Goal: Communication & Community: Answer question/provide support

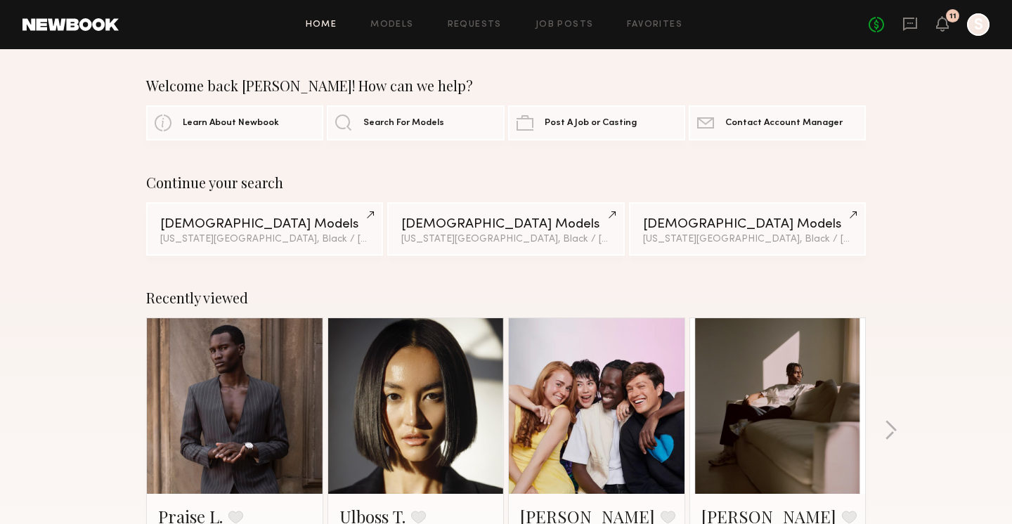
click at [948, 18] on div "11" at bounding box center [952, 15] width 13 height 13
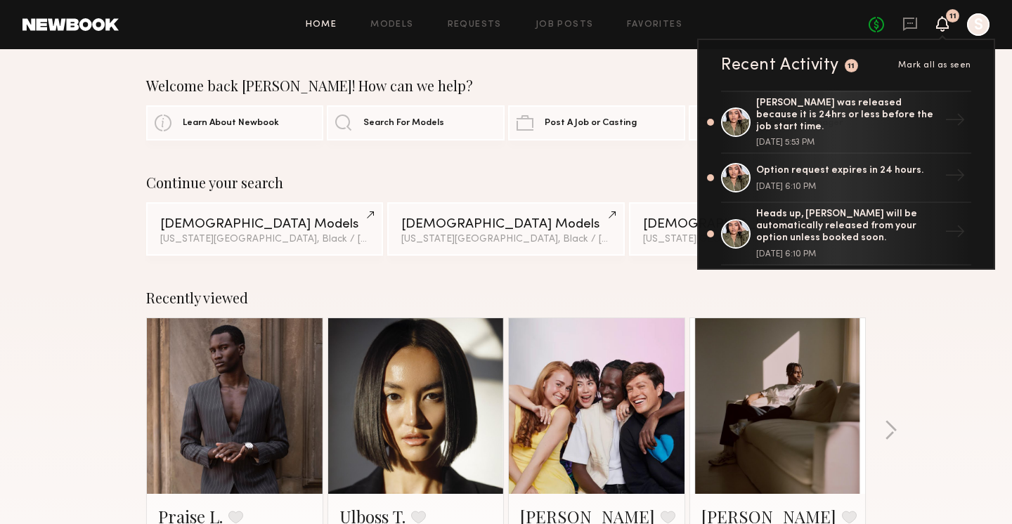
click at [978, 18] on div at bounding box center [978, 24] width 22 height 22
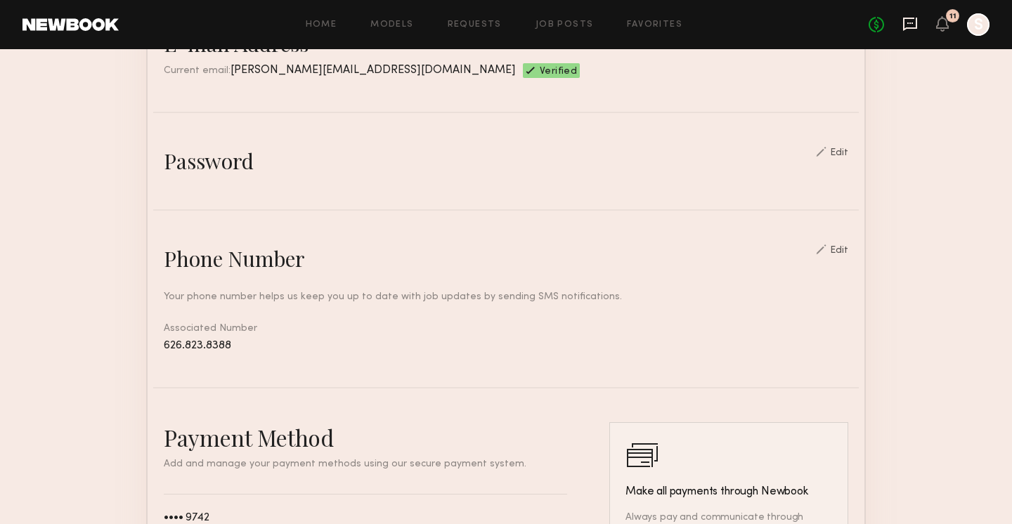
scroll to position [386, 0]
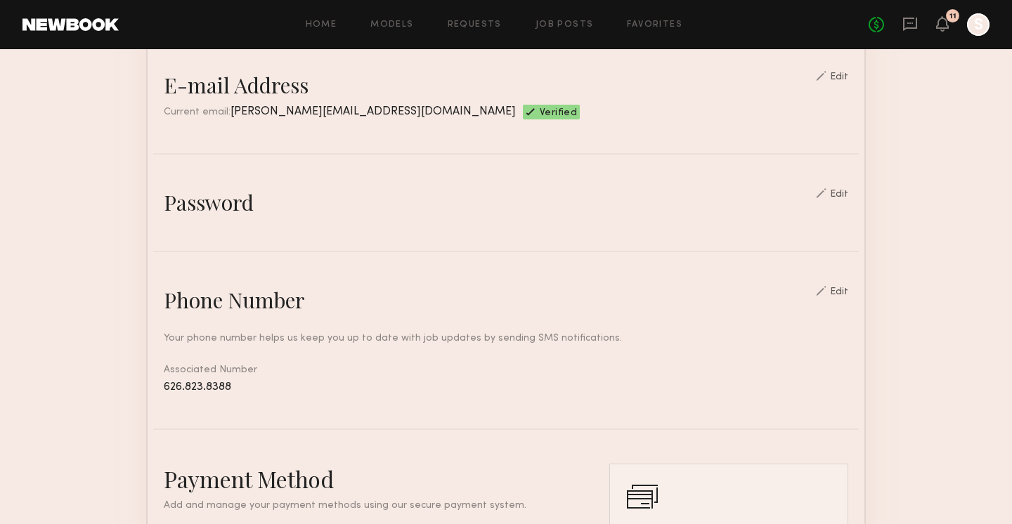
click at [98, 24] on link at bounding box center [70, 24] width 96 height 13
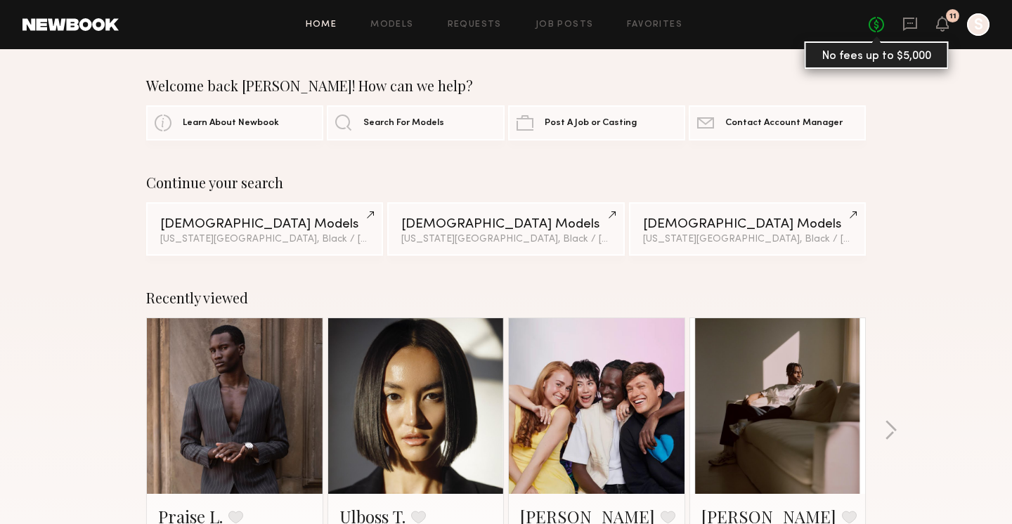
click at [879, 26] on link "No fees up to $5,000" at bounding box center [875, 24] width 15 height 15
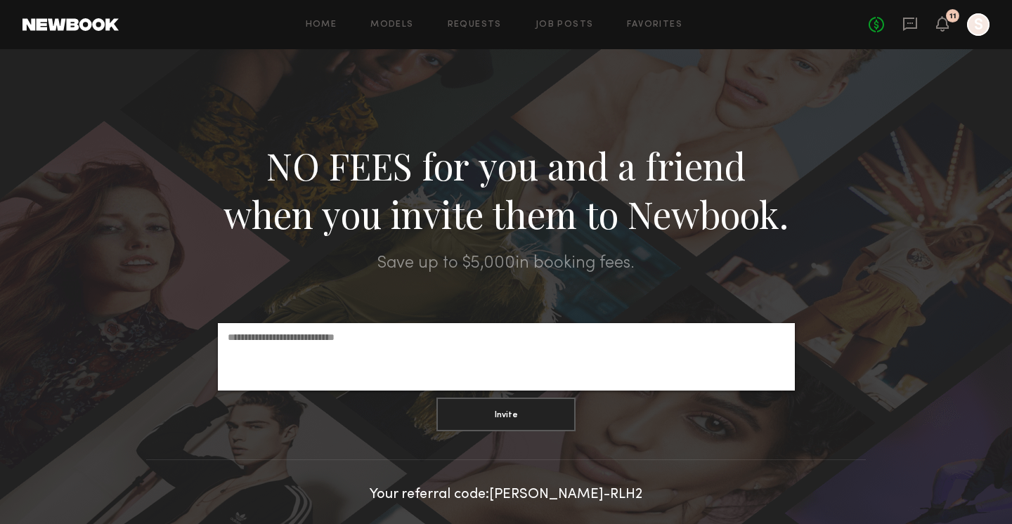
click at [925, 20] on div "No fees up to $5,000 11 S" at bounding box center [928, 24] width 121 height 22
click at [913, 20] on icon at bounding box center [909, 23] width 15 height 15
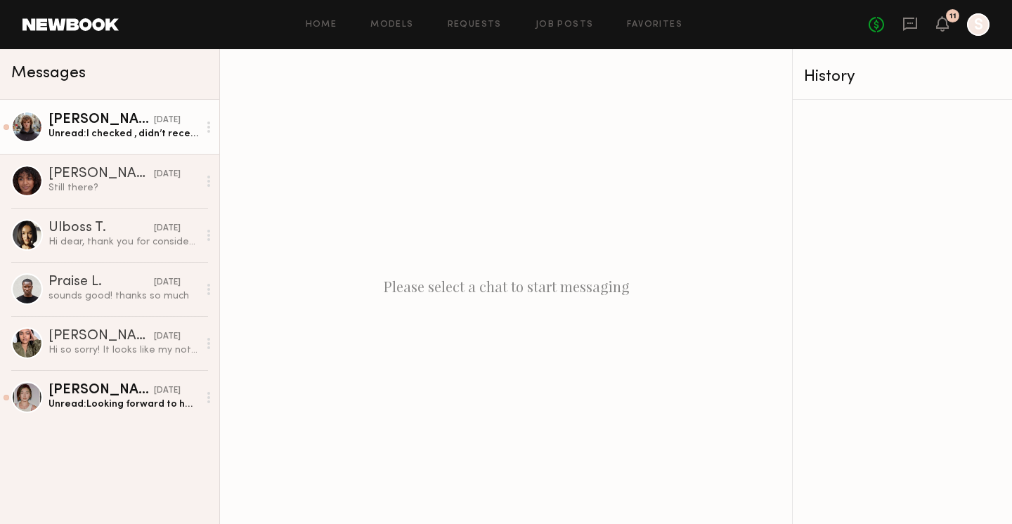
click at [106, 138] on div "Unread: I checked , didn’t receive yet" at bounding box center [123, 133] width 150 height 13
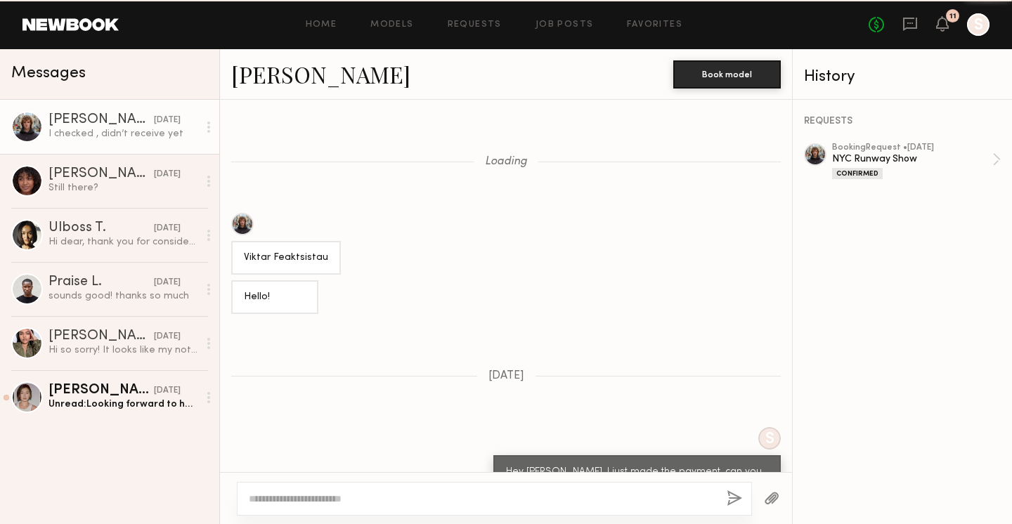
scroll to position [828, 0]
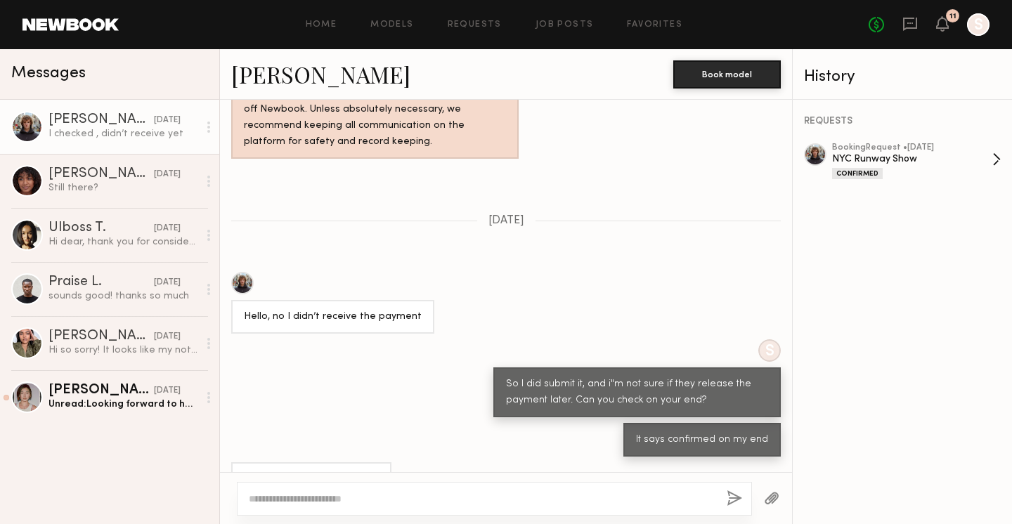
click at [986, 157] on div "NYC Runway Show" at bounding box center [912, 158] width 160 height 13
click at [378, 495] on textarea at bounding box center [482, 499] width 467 height 14
type textarea "**********"
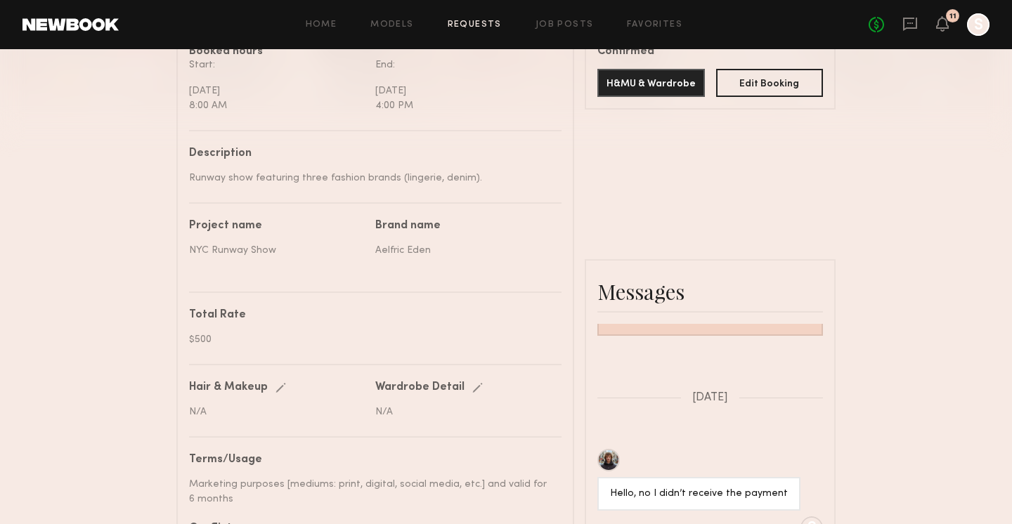
scroll to position [864, 0]
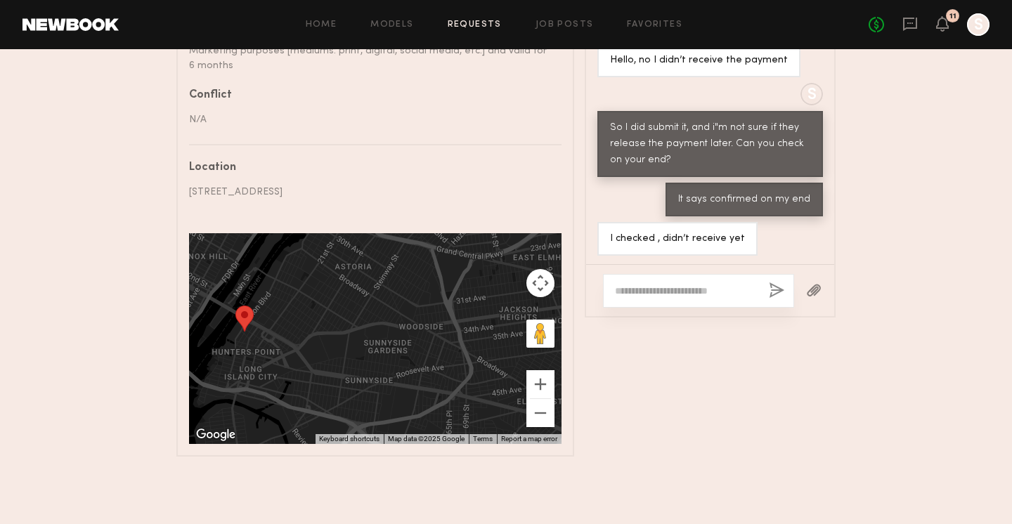
click at [84, 15] on header "Home Models Requests Job Posts Favorites Sign Out No fees up to $5,000 11 S" at bounding box center [506, 24] width 1012 height 49
click at [84, 23] on link at bounding box center [70, 24] width 96 height 13
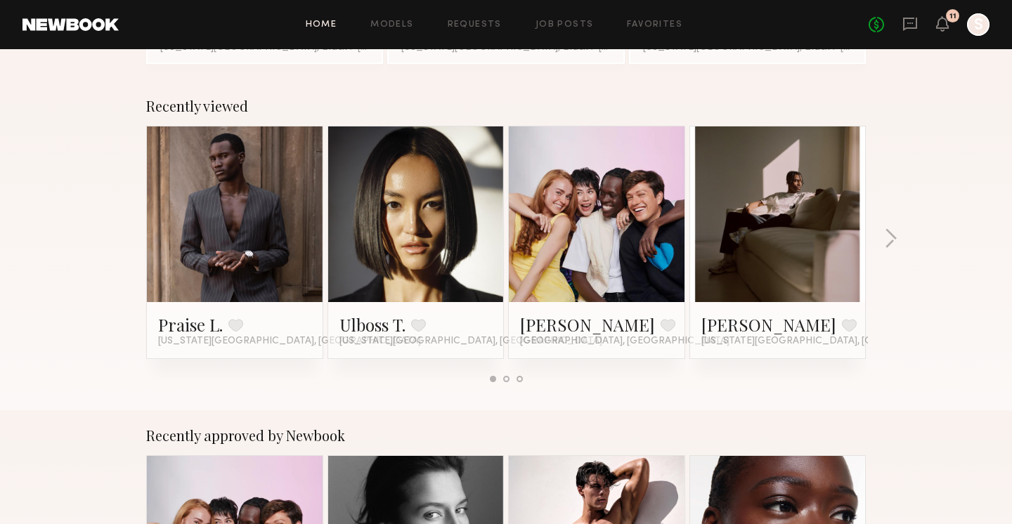
scroll to position [193, 0]
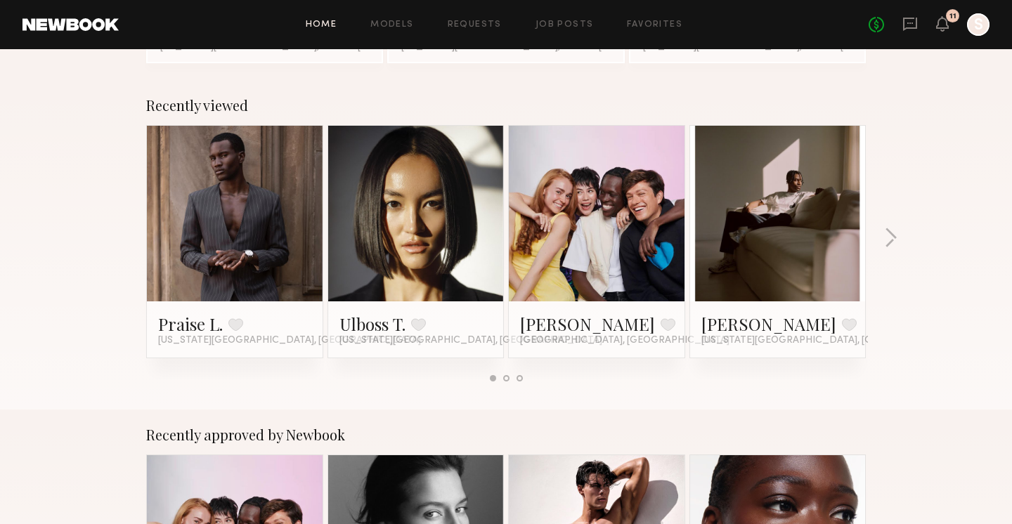
click at [255, 223] on link at bounding box center [235, 214] width 86 height 176
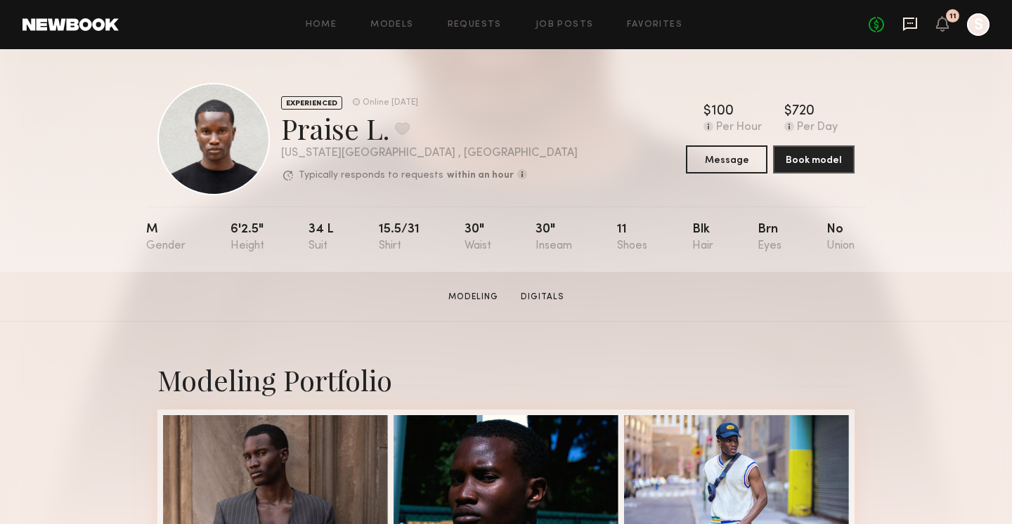
click at [916, 23] on icon at bounding box center [910, 24] width 14 height 13
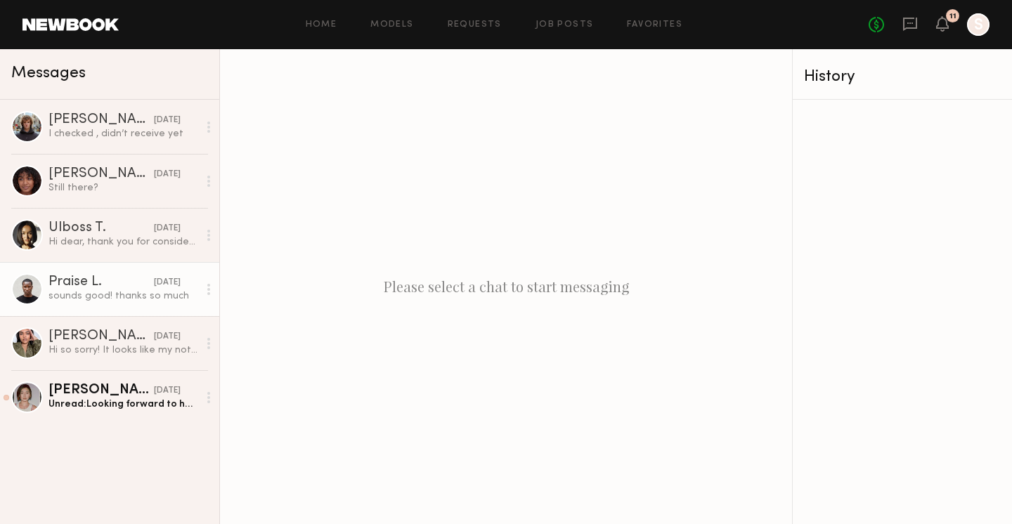
click at [91, 299] on div "sounds good! thanks so much" at bounding box center [123, 295] width 150 height 13
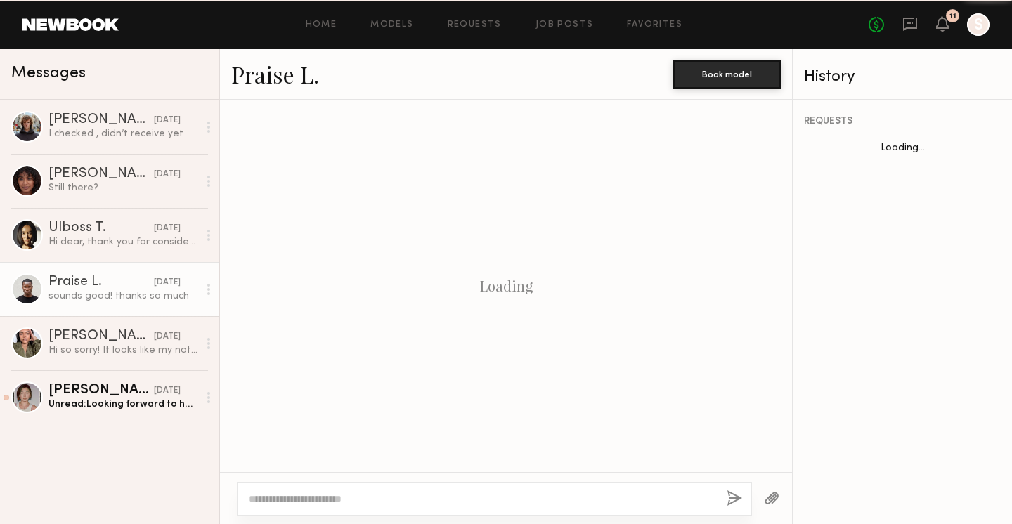
scroll to position [611, 0]
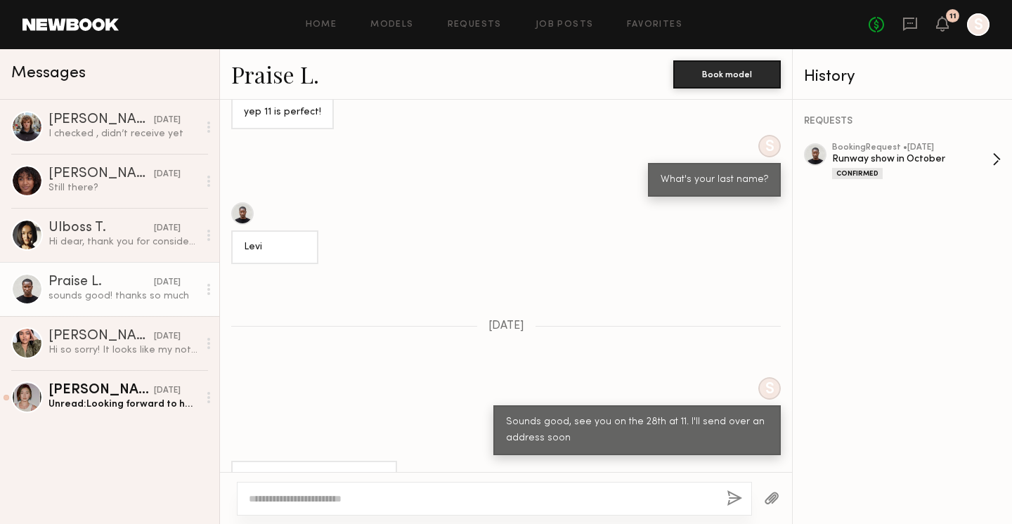
click at [863, 176] on div "Confirmed" at bounding box center [857, 173] width 51 height 11
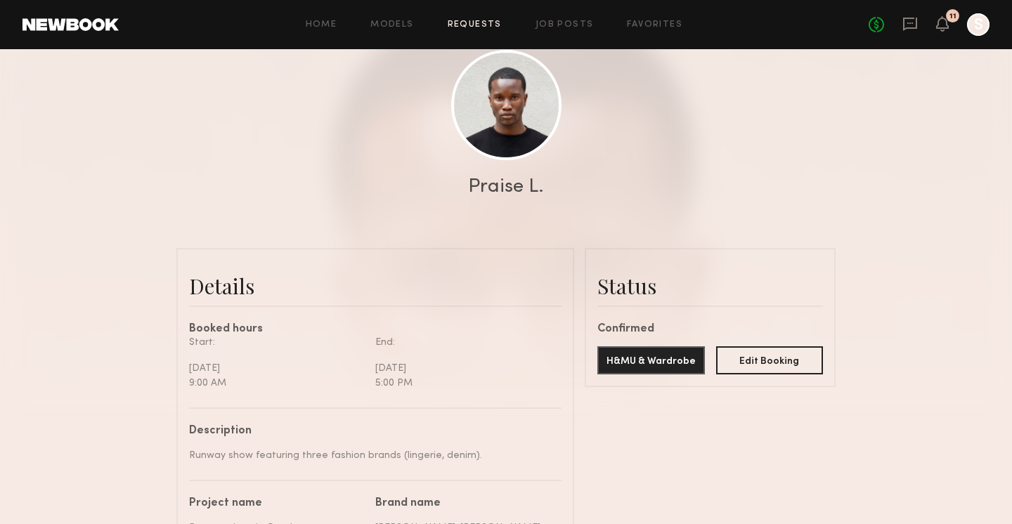
scroll to position [46, 0]
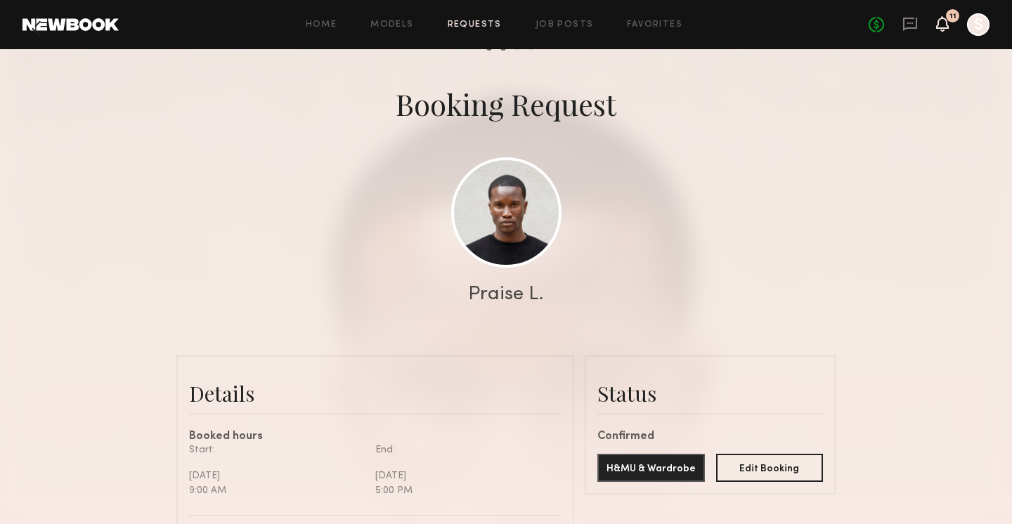
click at [941, 18] on icon at bounding box center [942, 23] width 11 height 10
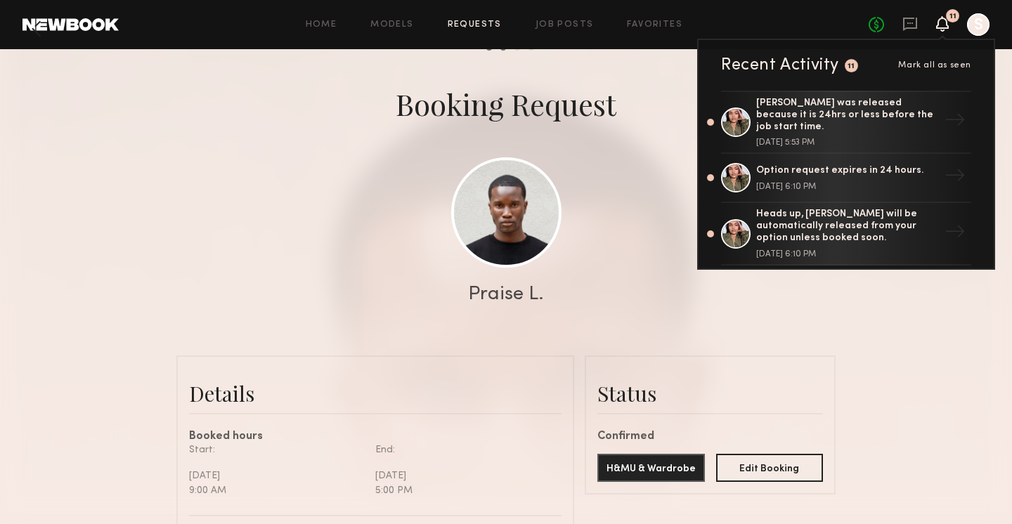
click at [71, 21] on link at bounding box center [70, 24] width 96 height 13
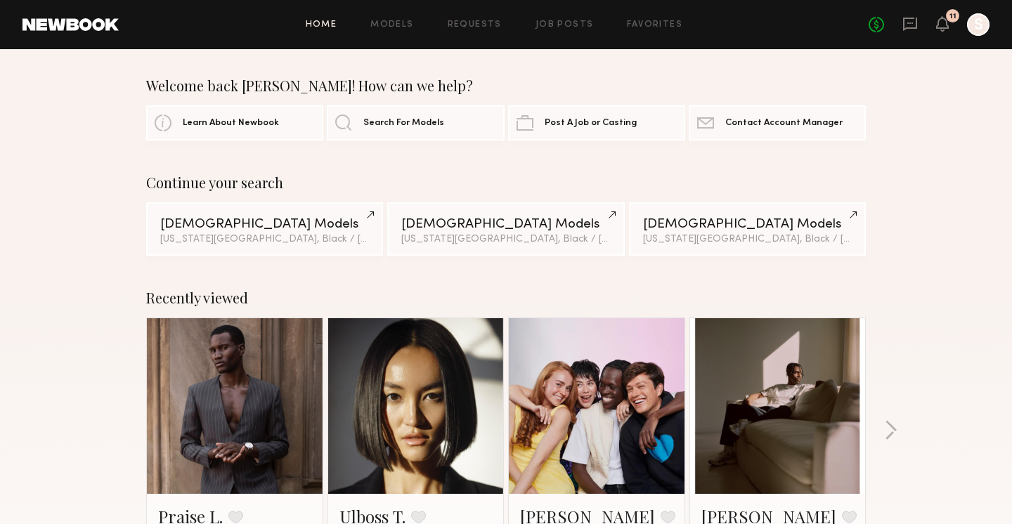
click at [983, 20] on div at bounding box center [978, 24] width 22 height 22
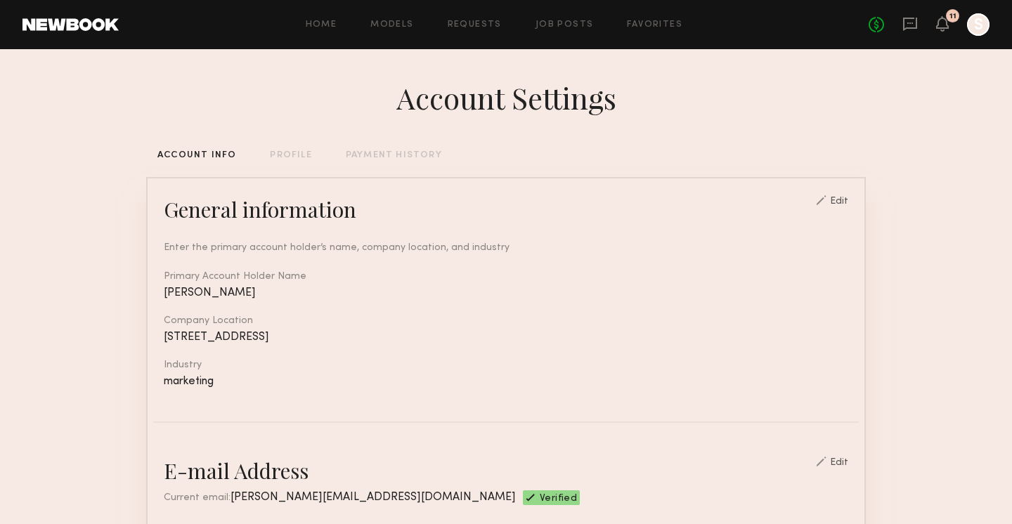
click at [950, 22] on div "No fees up to $5,000 11 S" at bounding box center [928, 24] width 121 height 22
click at [912, 21] on icon at bounding box center [909, 23] width 15 height 15
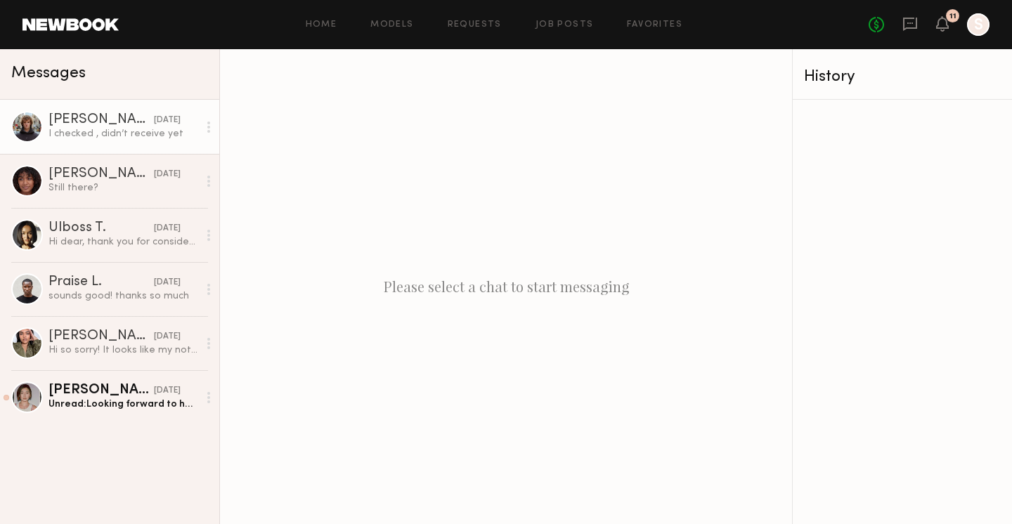
click at [100, 126] on div "[PERSON_NAME]" at bounding box center [100, 120] width 105 height 14
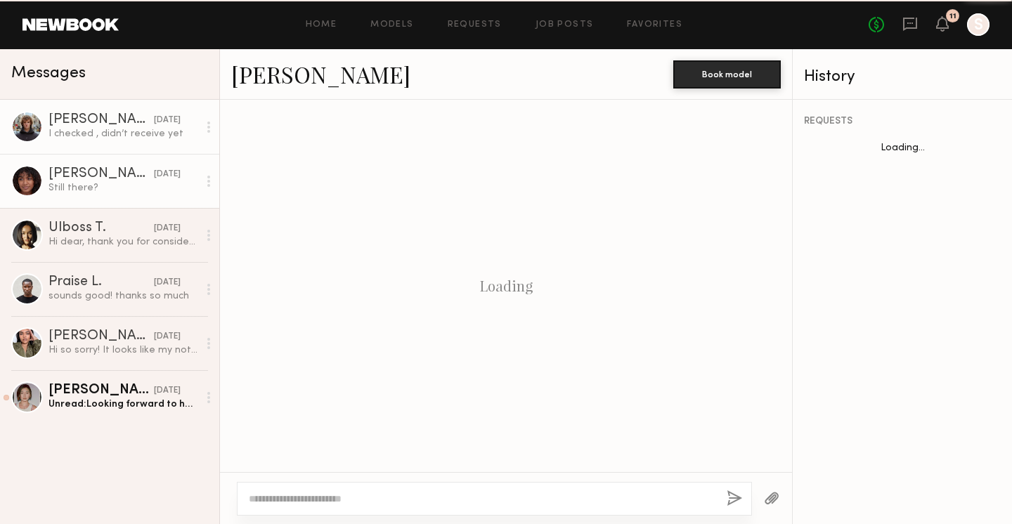
scroll to position [828, 0]
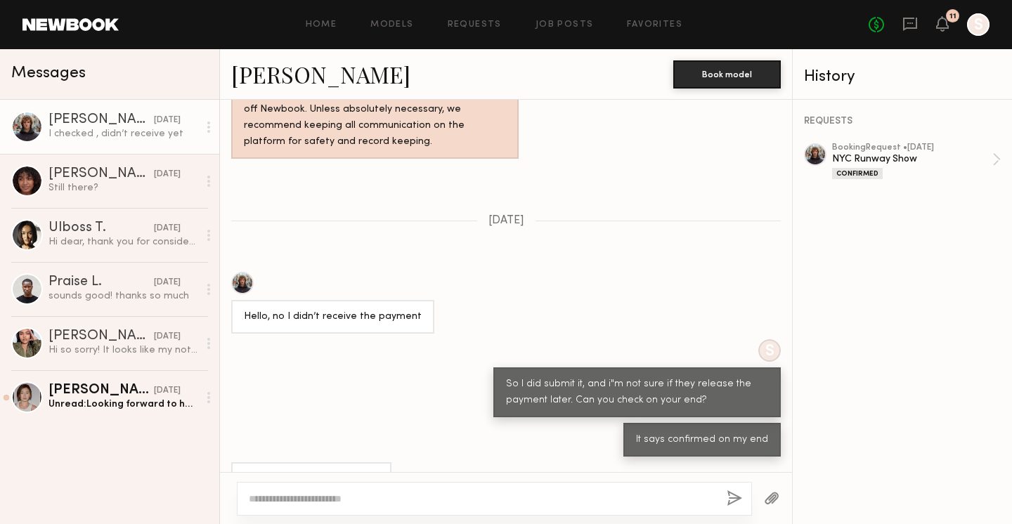
click at [388, 498] on textarea at bounding box center [482, 499] width 467 height 14
click at [339, 502] on textarea "**********" at bounding box center [482, 499] width 467 height 14
type textarea "**********"
